Goal: Information Seeking & Learning: Check status

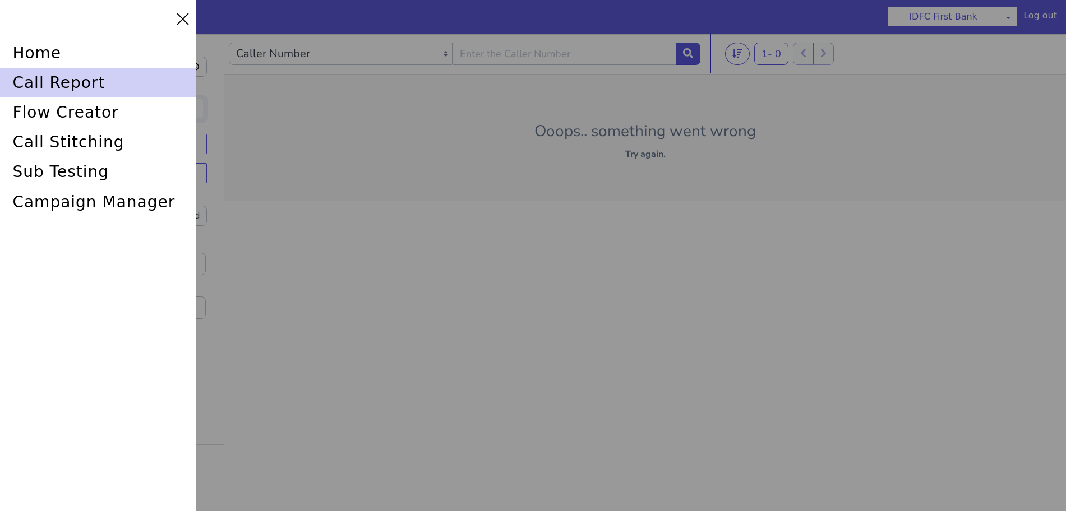
click at [38, 82] on div "call report" at bounding box center [98, 83] width 196 height 30
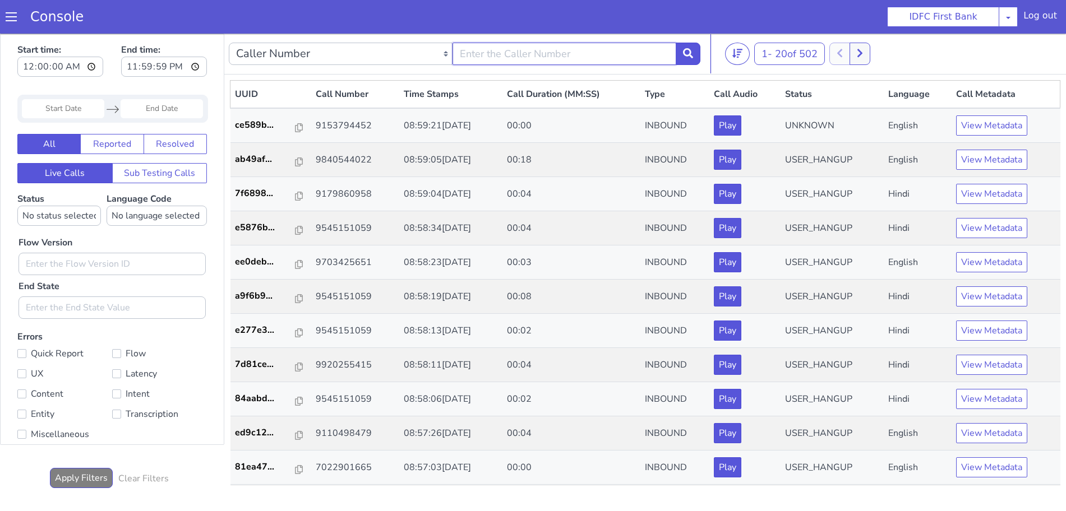
click at [574, 26] on input "text" at bounding box center [579, 21] width 224 height 22
type input "6352248031"
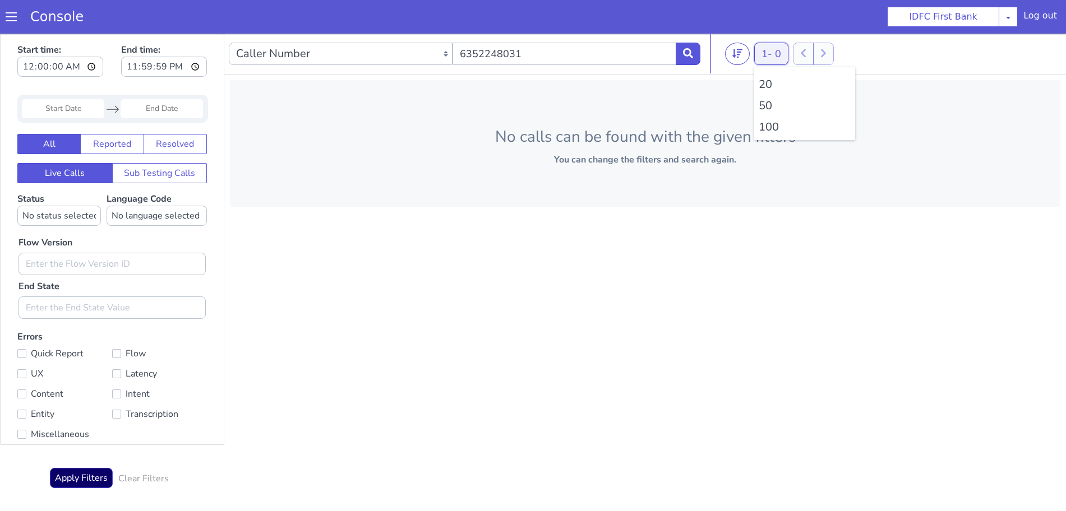
click at [767, 44] on button "1 - 0" at bounding box center [777, 38] width 34 height 22
click at [776, 114] on li "100" at bounding box center [811, 112] width 92 height 17
click at [698, 31] on button at bounding box center [694, 38] width 25 height 22
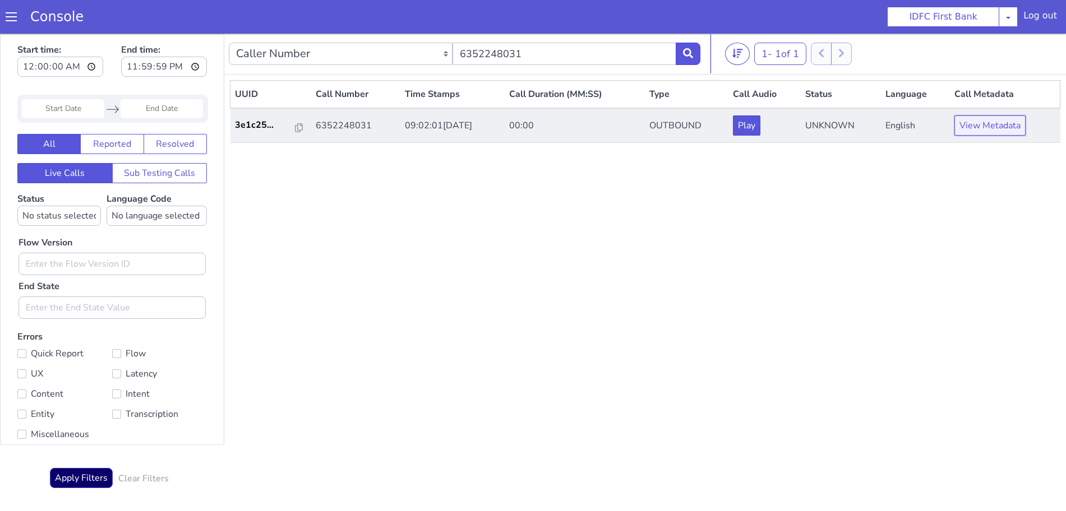
click at [979, 127] on button "View Metadata" at bounding box center [989, 126] width 71 height 20
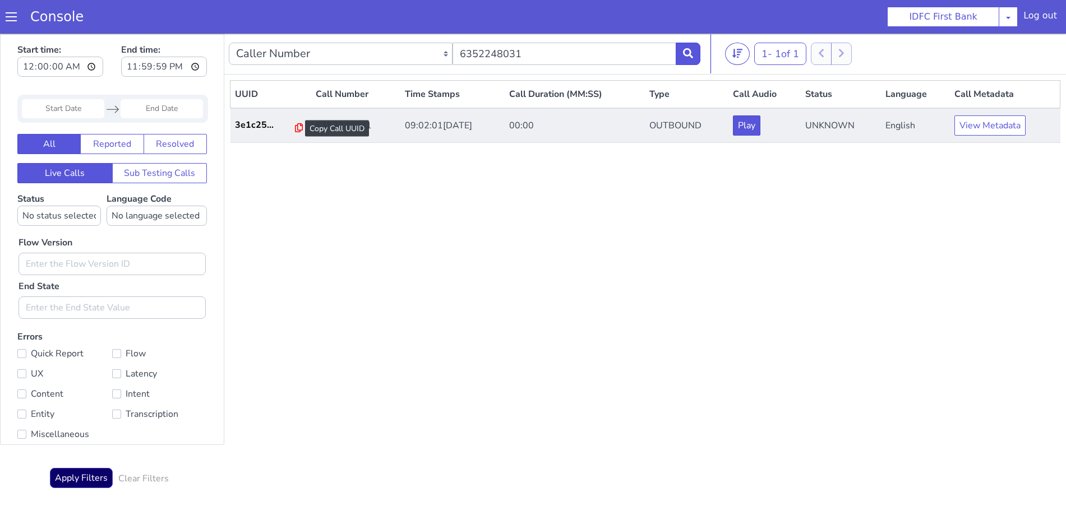
click at [968, 103] on button "View Metadata" at bounding box center [996, 110] width 71 height 20
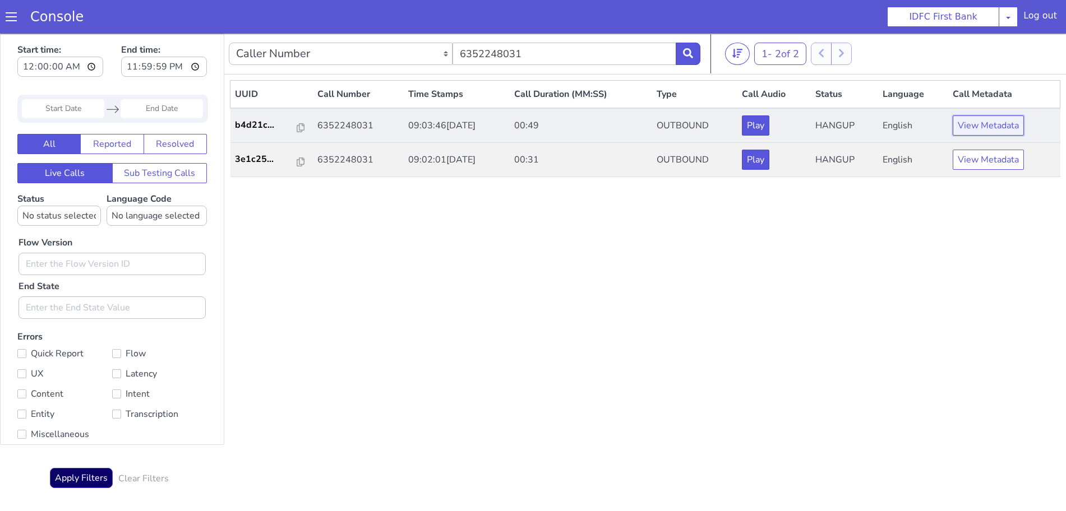
click at [988, 131] on button "View Metadata" at bounding box center [988, 126] width 71 height 20
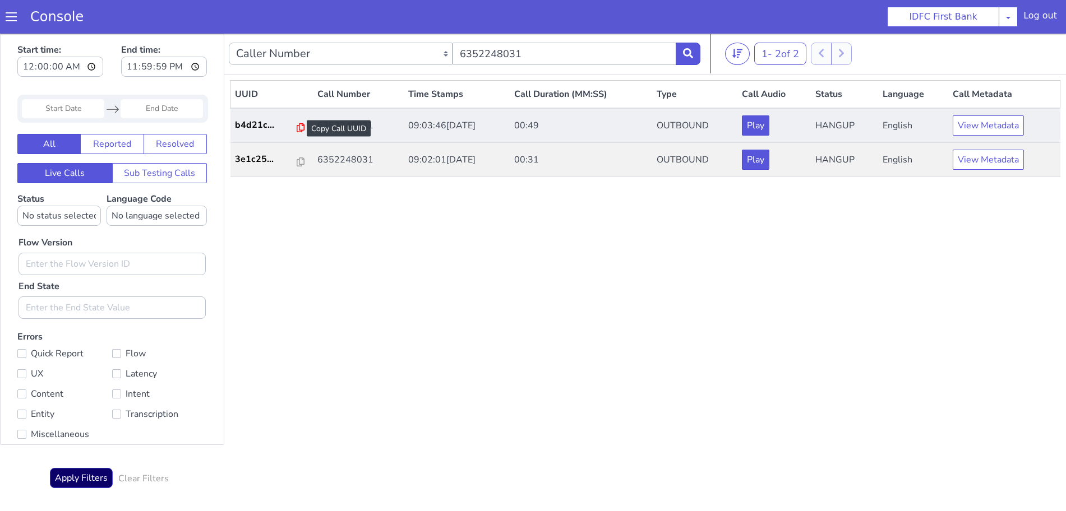
click at [321, 75] on icon at bounding box center [325, 75] width 8 height 9
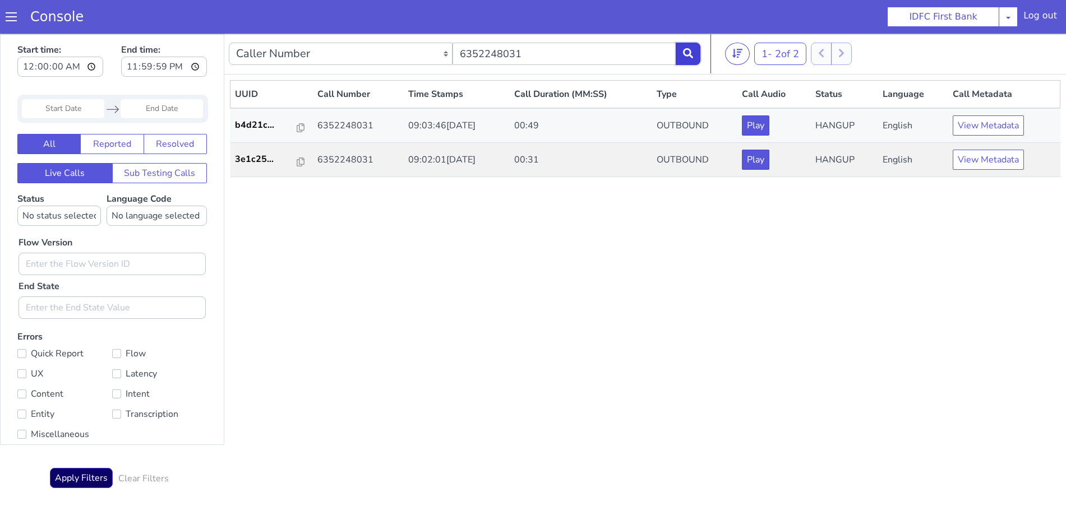
click at [699, 37] on icon at bounding box center [694, 39] width 10 height 10
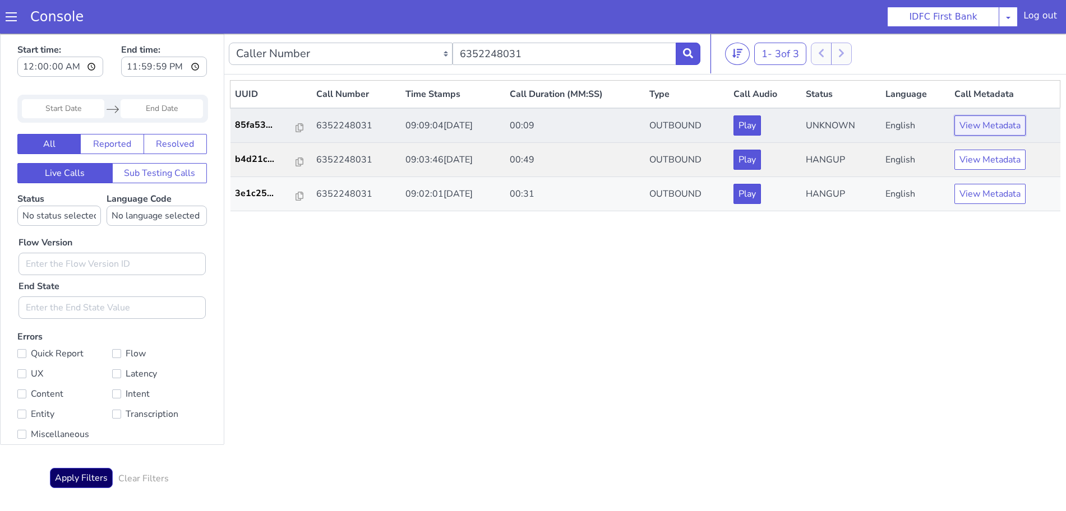
click at [1036, 53] on button "View Metadata" at bounding box center [1028, 50] width 71 height 20
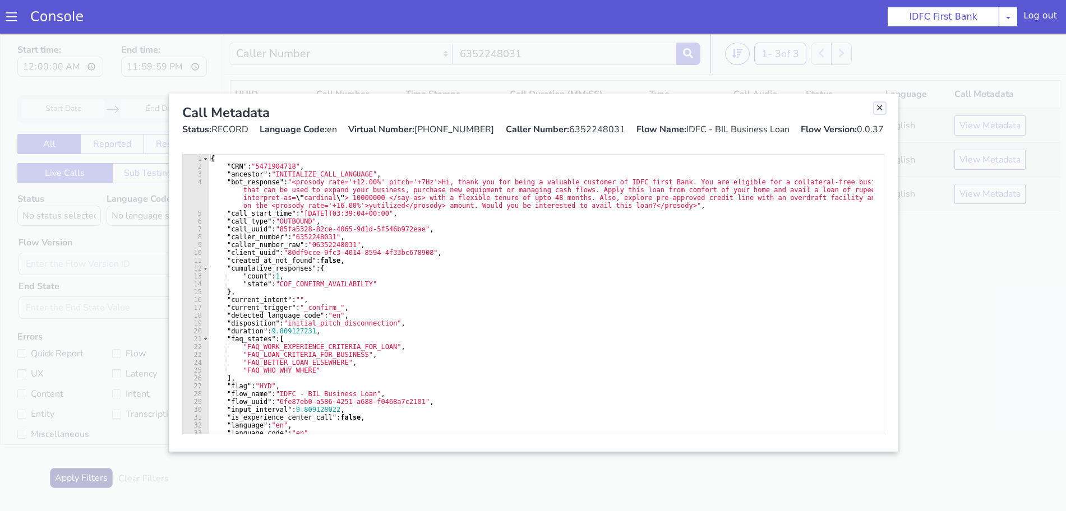
click at [904, 58] on link "Close" at bounding box center [904, 55] width 11 height 11
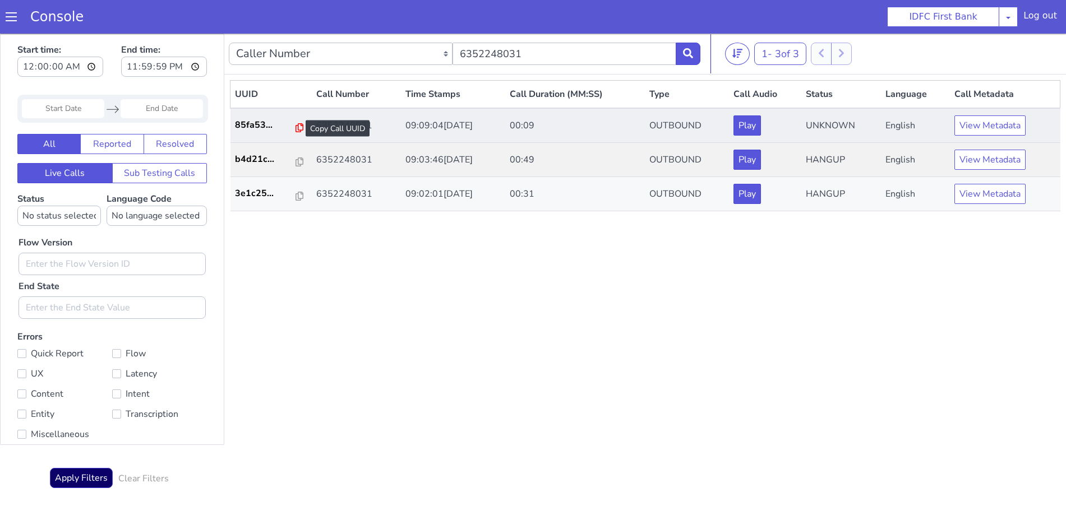
click at [302, 113] on icon at bounding box center [306, 113] width 8 height 9
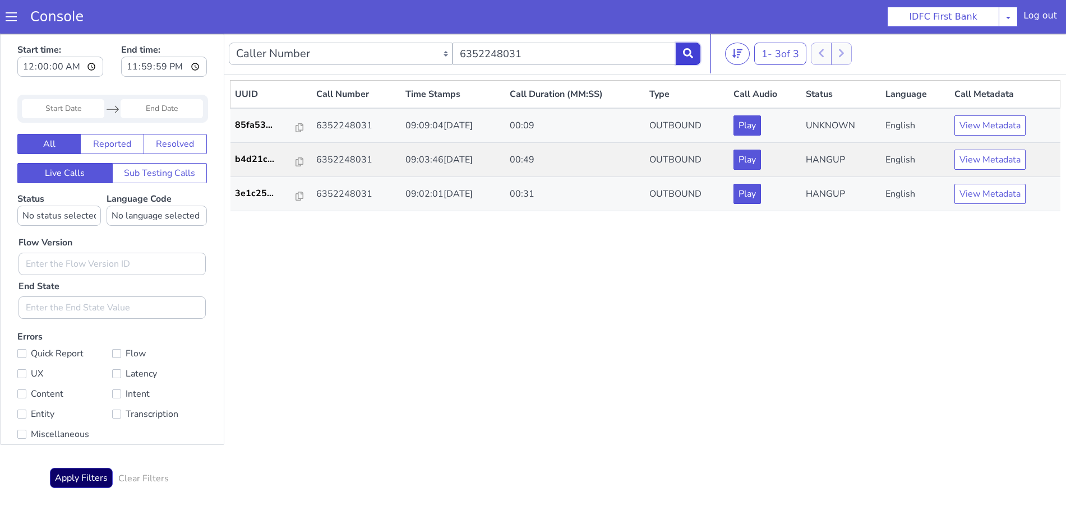
click at [691, 27] on button at bounding box center [694, 38] width 25 height 22
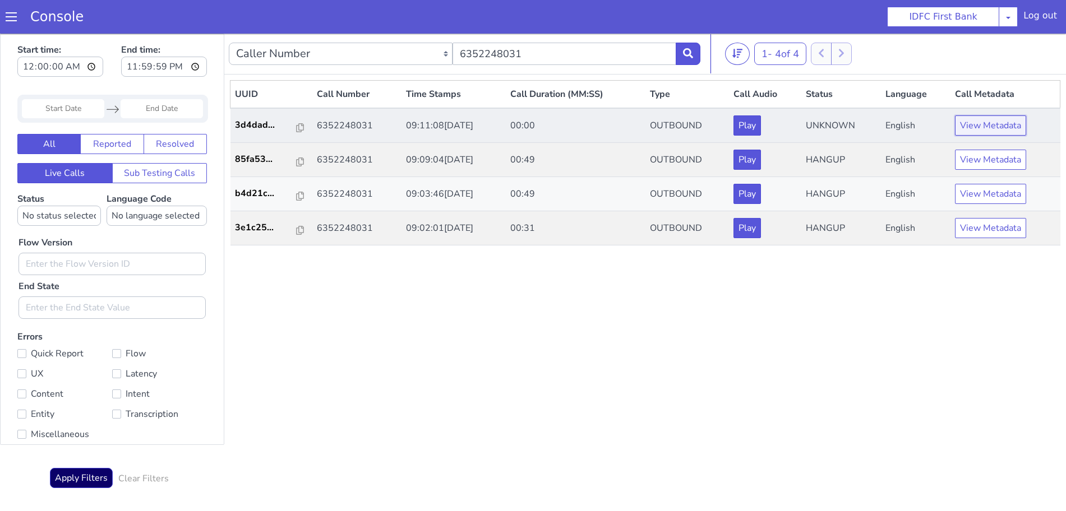
click at [1039, 19] on button "View Metadata" at bounding box center [1045, 23] width 71 height 20
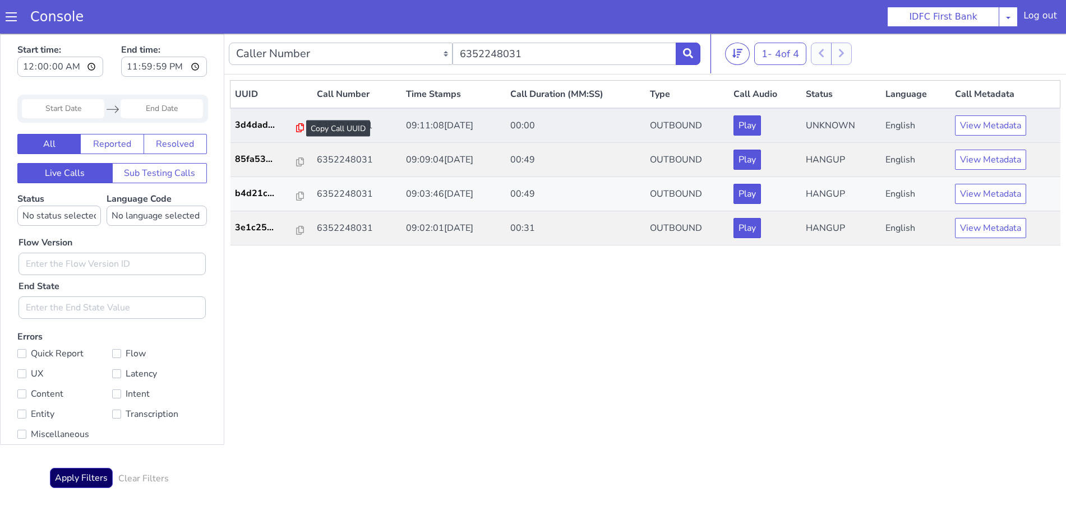
click at [351, 26] on icon at bounding box center [355, 25] width 8 height 9
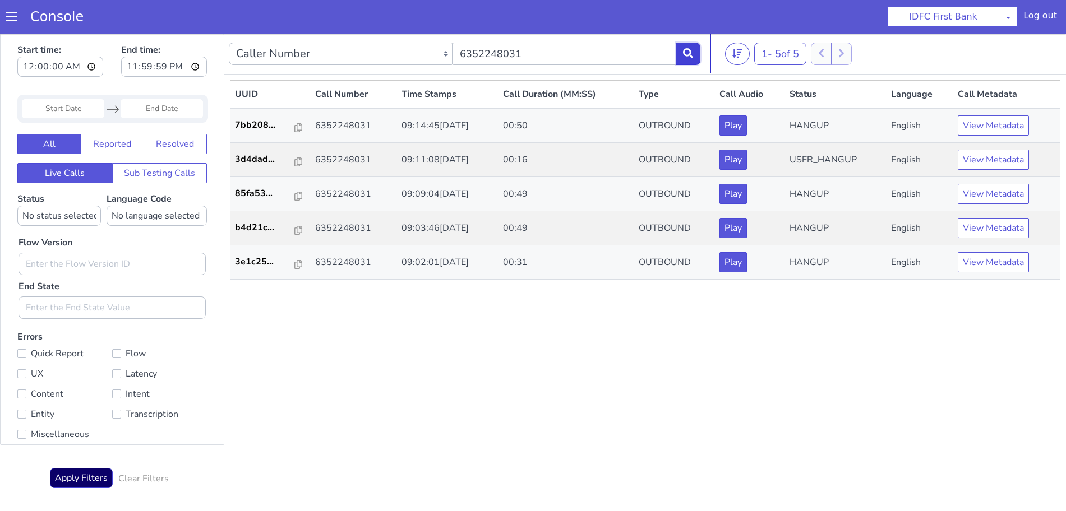
click at [696, 33] on button at bounding box center [694, 38] width 25 height 22
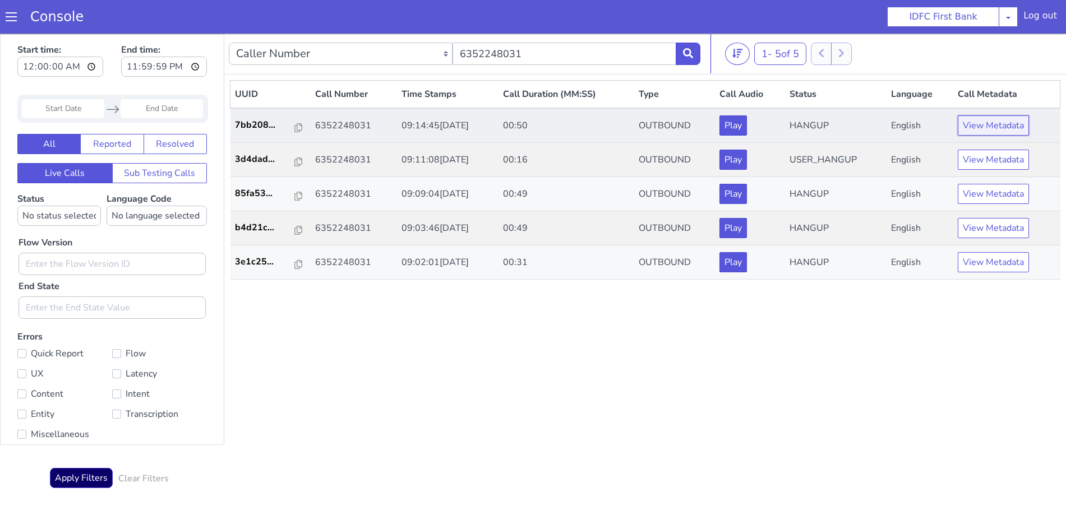
click at [1005, 95] on button "View Metadata" at bounding box center [1007, 93] width 71 height 20
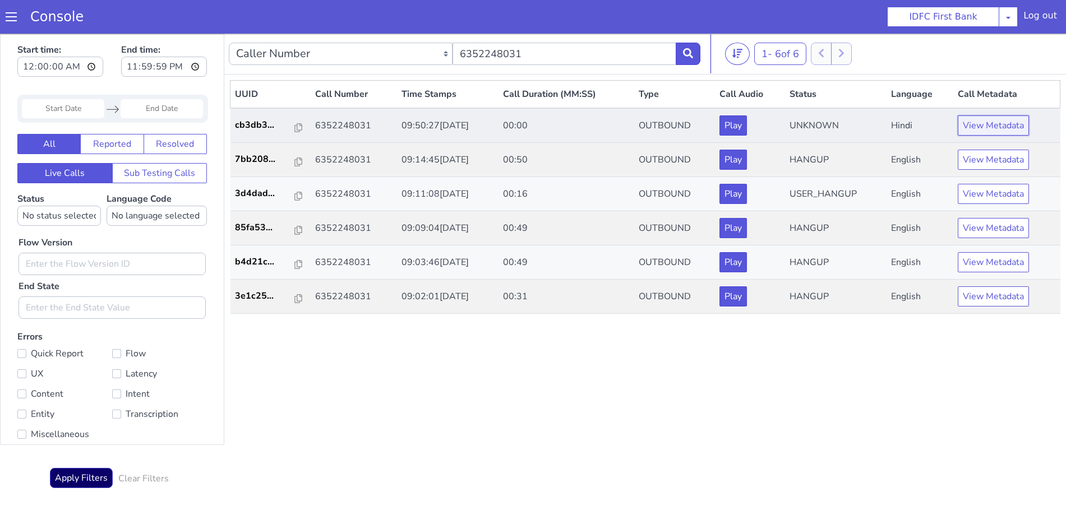
click at [989, 116] on button "View Metadata" at bounding box center [993, 126] width 71 height 20
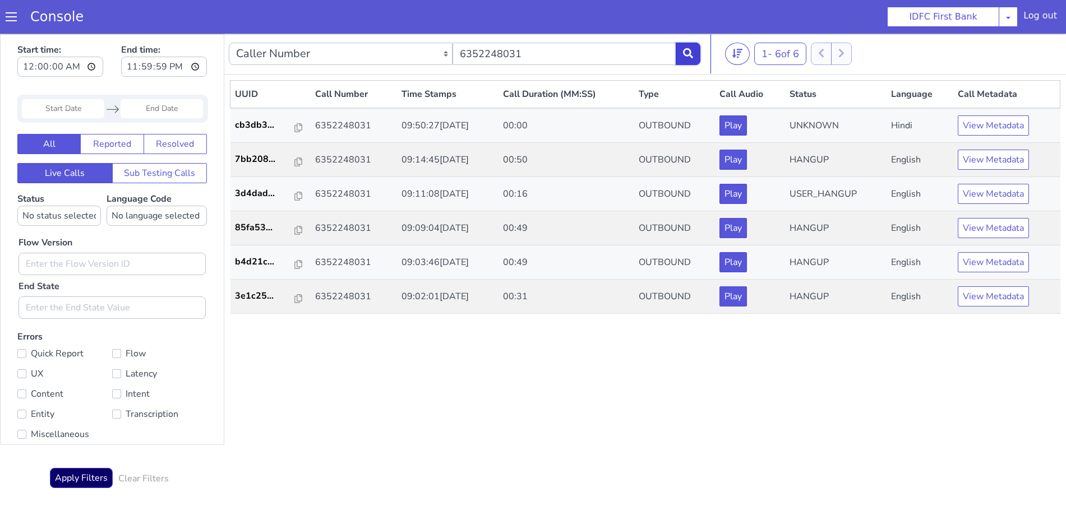
click at [699, 34] on icon at bounding box center [694, 38] width 10 height 10
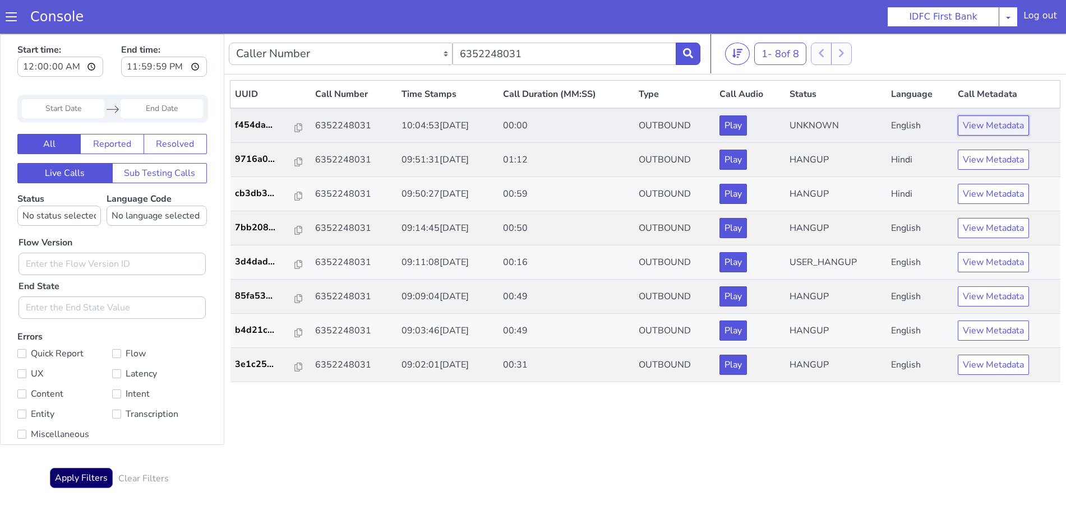
click at [995, 108] on button "View Metadata" at bounding box center [999, 111] width 71 height 20
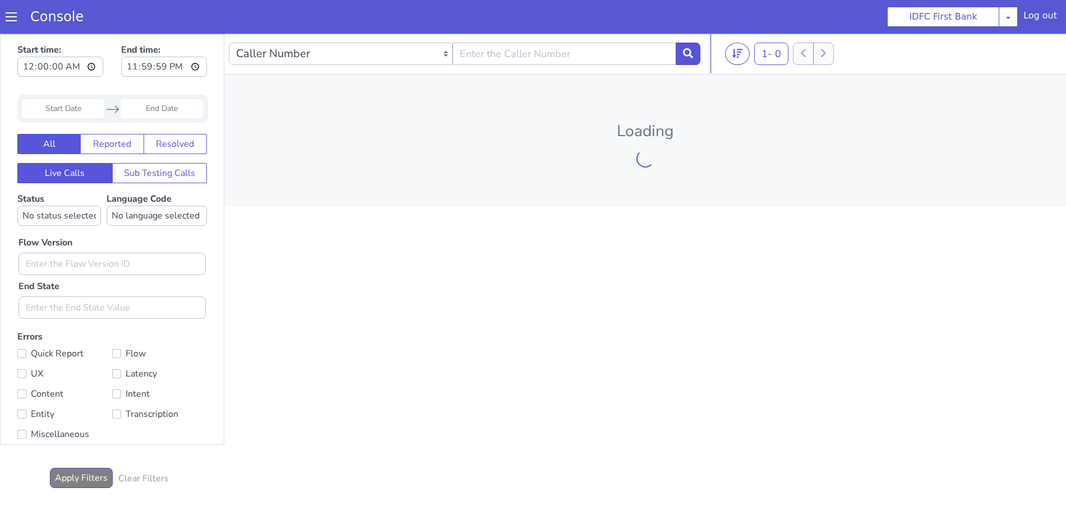
click at [10, 20] on span at bounding box center [11, 16] width 11 height 11
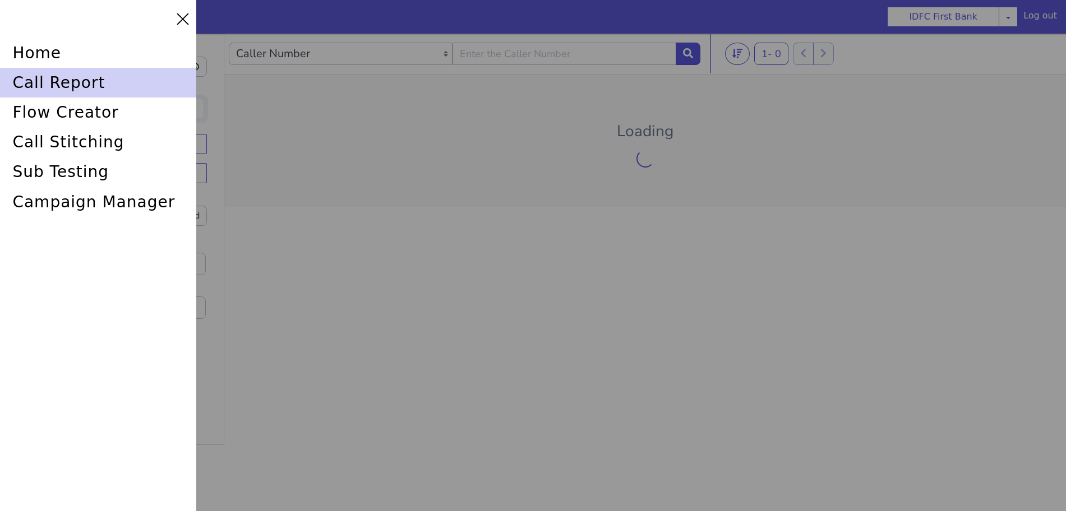
click at [34, 85] on div "call report" at bounding box center [98, 83] width 196 height 30
click at [41, 78] on div "call report" at bounding box center [98, 83] width 196 height 30
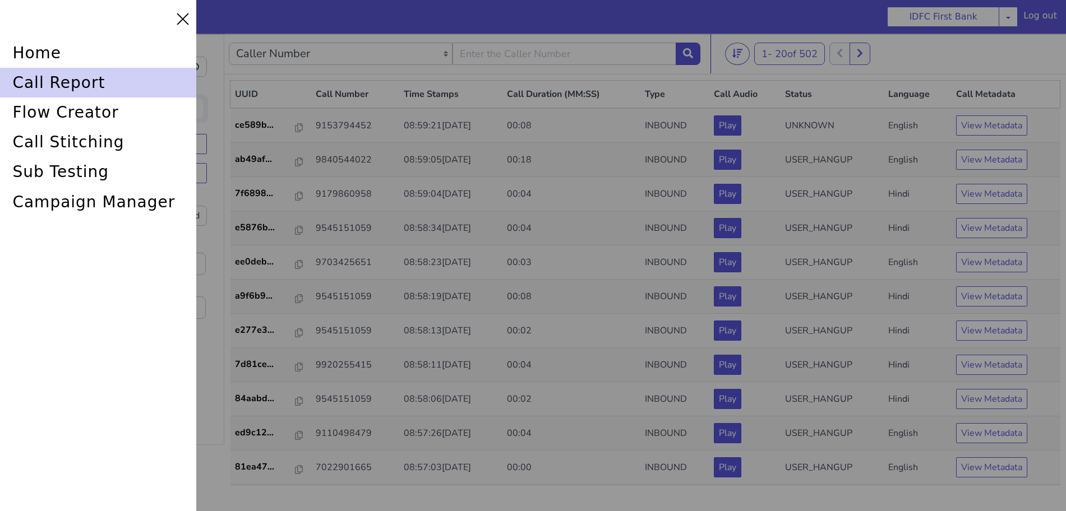
click at [41, 78] on div "call report" at bounding box center [98, 83] width 196 height 30
click at [48, 84] on div "call report" at bounding box center [98, 83] width 196 height 30
click at [47, 78] on div "call report" at bounding box center [98, 83] width 196 height 30
click at [57, 84] on div "call report" at bounding box center [98, 83] width 196 height 30
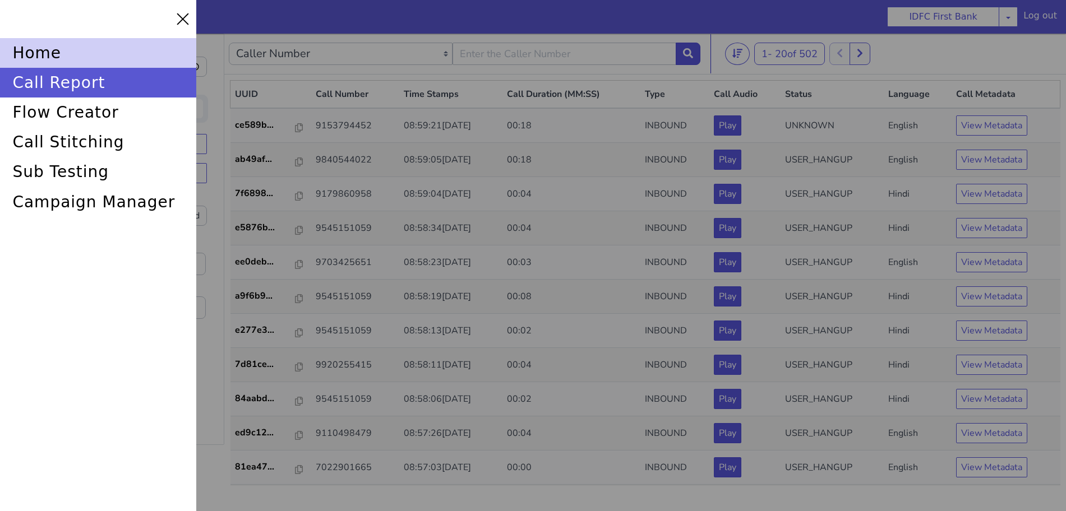
click at [66, 63] on div "home" at bounding box center [98, 53] width 196 height 30
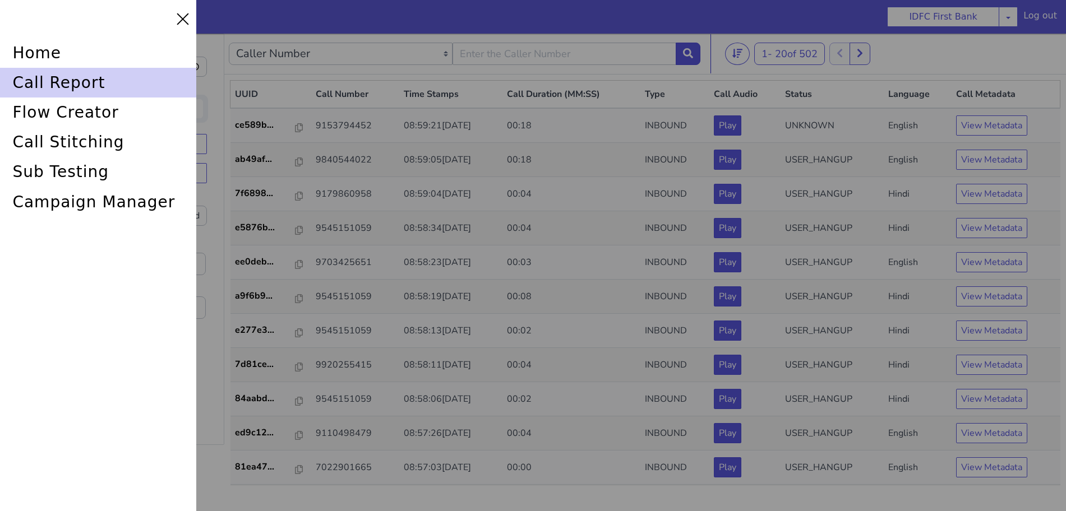
click at [66, 75] on div "call report" at bounding box center [98, 83] width 196 height 30
click at [130, 76] on div "call report" at bounding box center [98, 83] width 196 height 30
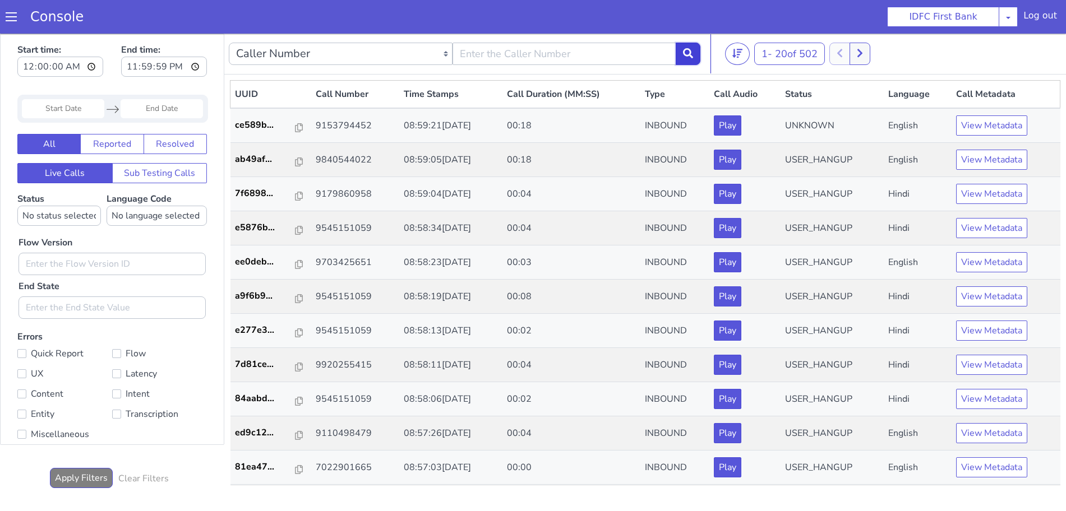
click at [690, 56] on icon at bounding box center [688, 53] width 10 height 10
click at [689, 57] on icon at bounding box center [688, 53] width 10 height 10
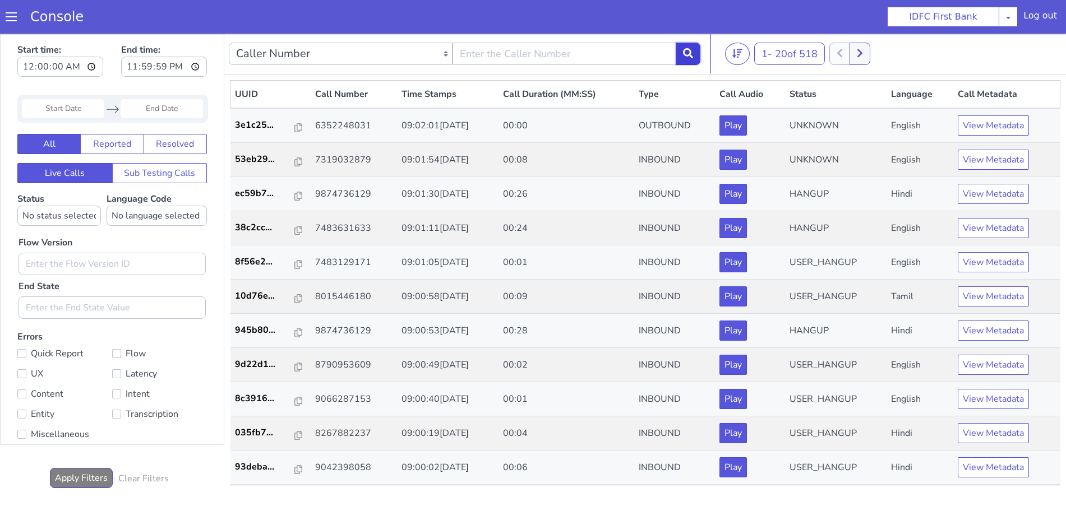
click at [689, 54] on icon at bounding box center [688, 53] width 10 height 10
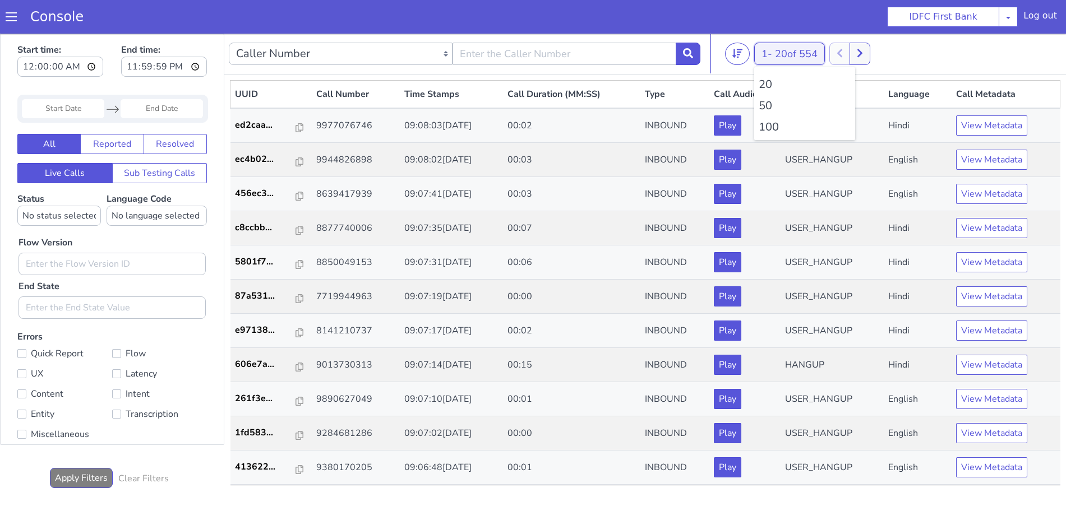
click at [786, 58] on span "20 of 554" at bounding box center [796, 53] width 43 height 13
click at [775, 130] on li "100" at bounding box center [805, 127] width 92 height 17
